Goal: Task Accomplishment & Management: Manage account settings

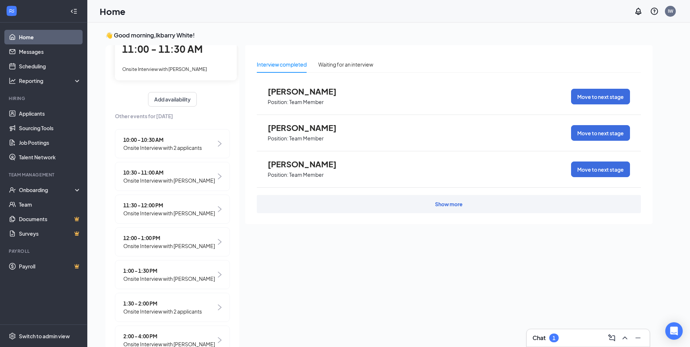
scroll to position [73, 0]
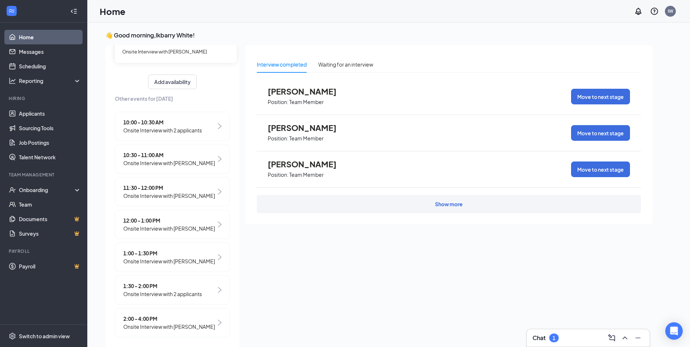
click at [187, 225] on span "Onsite Interview with [PERSON_NAME]" at bounding box center [169, 229] width 92 height 8
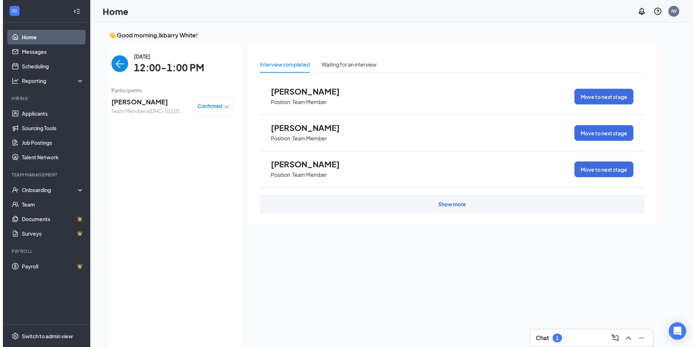
scroll to position [3, 0]
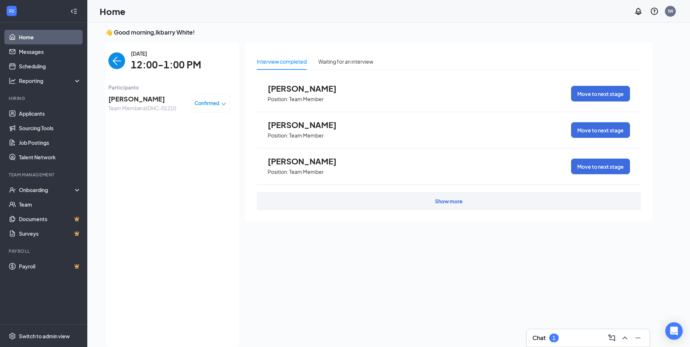
click at [144, 106] on span "Team Member at DHC-01210" at bounding box center [142, 108] width 68 height 8
click at [153, 100] on span "[PERSON_NAME]" at bounding box center [142, 99] width 68 height 10
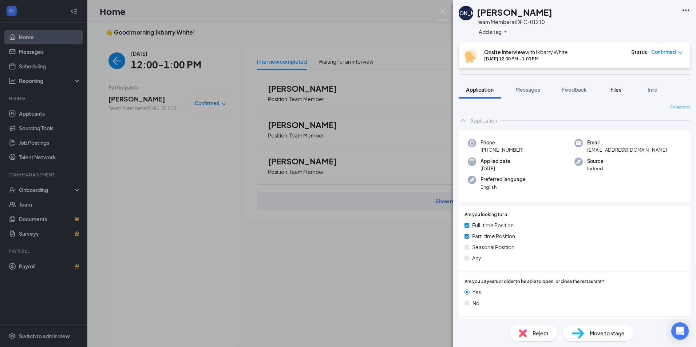
click at [616, 90] on span "Files" at bounding box center [615, 89] width 11 height 7
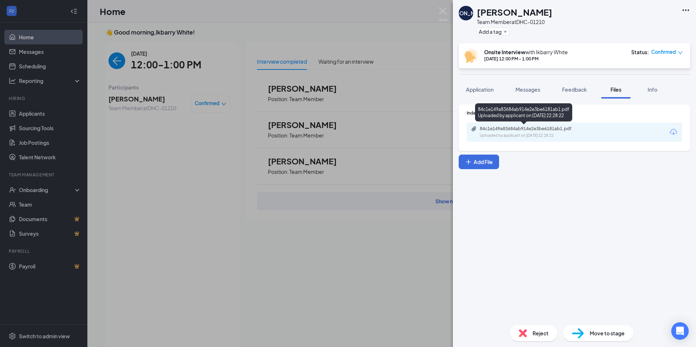
click at [532, 135] on div "Uploaded by applicant on [DATE] 22:28:22" at bounding box center [534, 136] width 109 height 6
click at [672, 56] on span "Confirmed" at bounding box center [663, 51] width 25 height 7
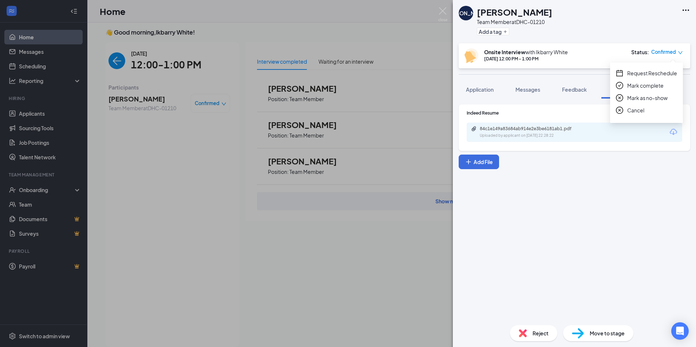
click at [675, 52] on span "Confirmed" at bounding box center [663, 51] width 25 height 7
click at [647, 88] on span "Mark complete" at bounding box center [645, 86] width 36 height 8
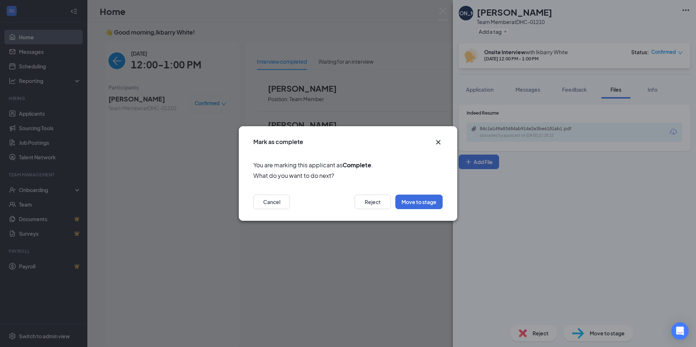
click at [440, 142] on icon "Cross" at bounding box center [438, 142] width 9 height 9
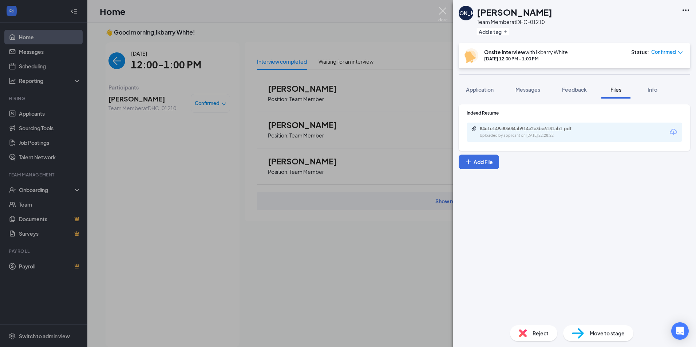
click at [443, 15] on img at bounding box center [442, 14] width 9 height 14
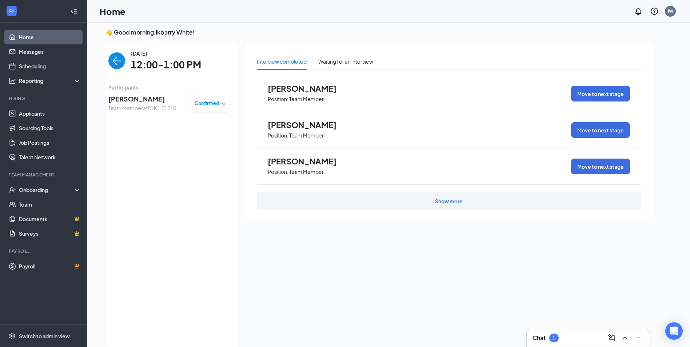
click at [112, 62] on img "back-button" at bounding box center [116, 60] width 17 height 17
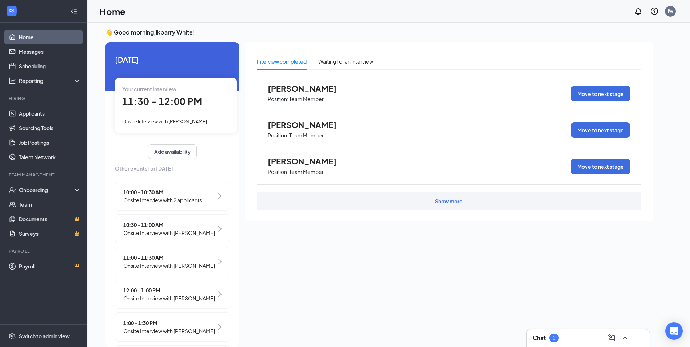
click at [200, 100] on span "11:30 - 12:00 PM" at bounding box center [162, 101] width 80 height 12
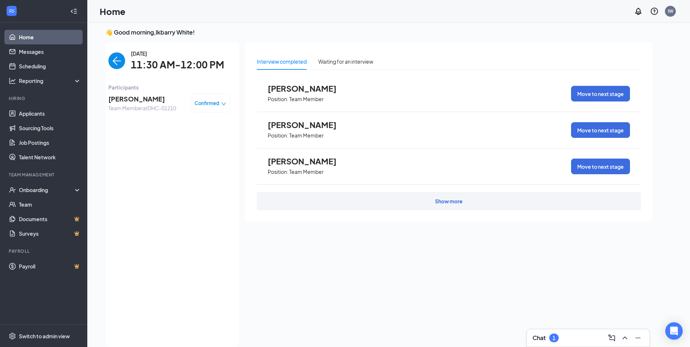
click at [136, 102] on span "[PERSON_NAME]" at bounding box center [142, 99] width 68 height 10
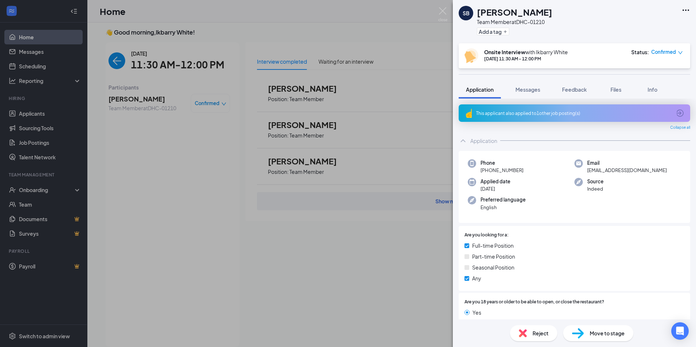
click at [494, 111] on div "This applicant also applied to 1 other job posting(s)" at bounding box center [573, 113] width 195 height 6
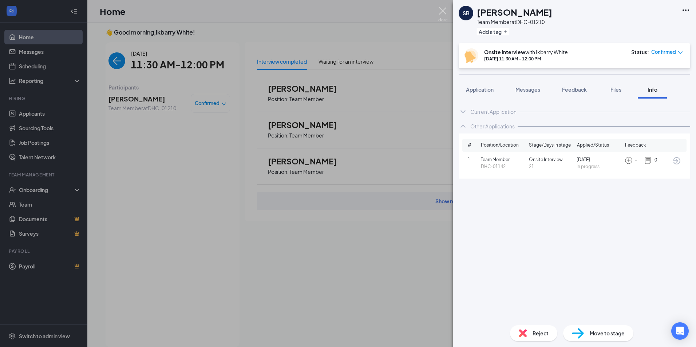
click at [441, 12] on img at bounding box center [442, 14] width 9 height 14
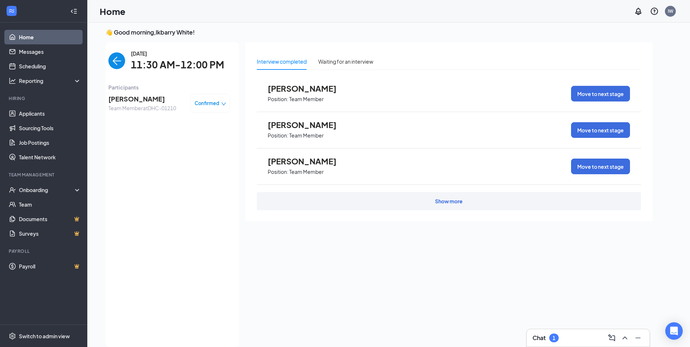
click at [455, 203] on div "Show more" at bounding box center [449, 201] width 28 height 7
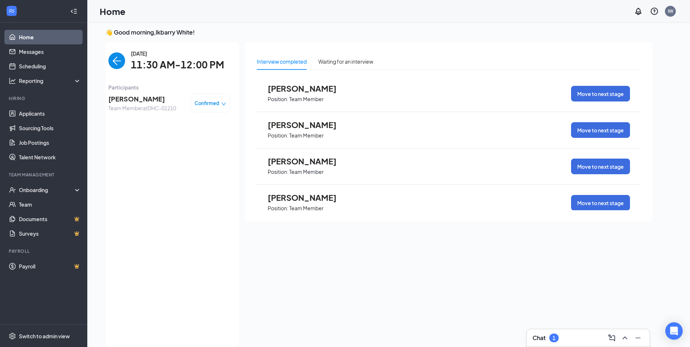
click at [112, 60] on img "back-button" at bounding box center [116, 60] width 17 height 17
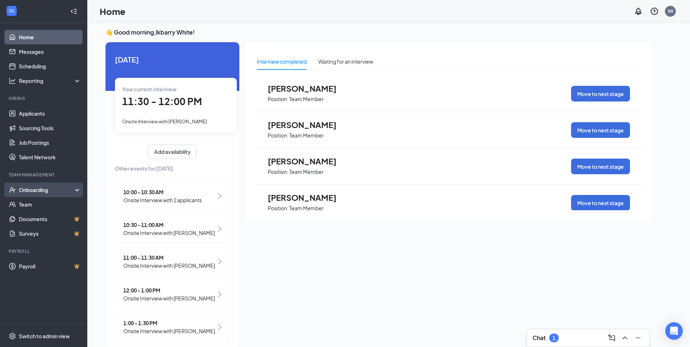
click at [40, 187] on div "Onboarding" at bounding box center [47, 189] width 56 height 7
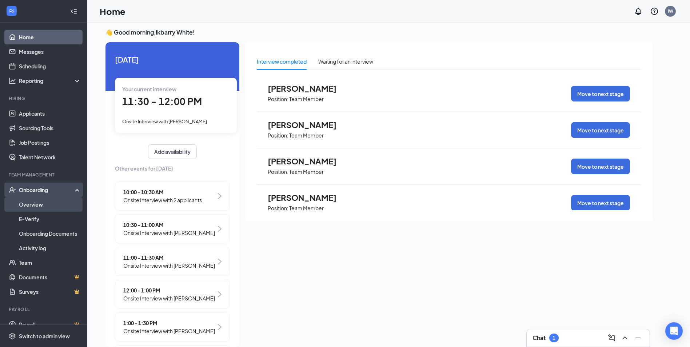
click at [35, 206] on link "Overview" at bounding box center [50, 204] width 62 height 15
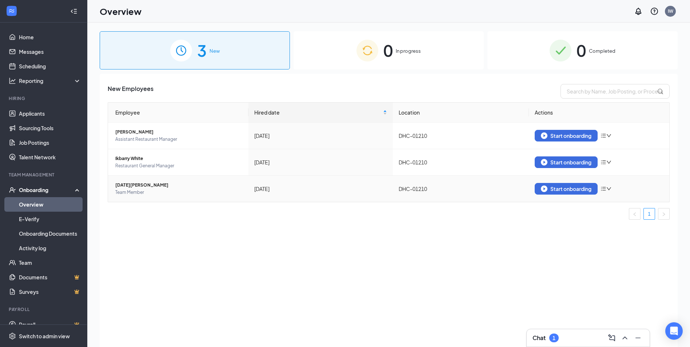
click at [610, 189] on icon "down" at bounding box center [609, 188] width 5 height 5
click at [522, 229] on div "New Employees Employee Hired date Location Actions [PERSON_NAME] Assistant Rest…" at bounding box center [389, 220] width 578 height 292
